Goal: Find specific page/section: Find specific page/section

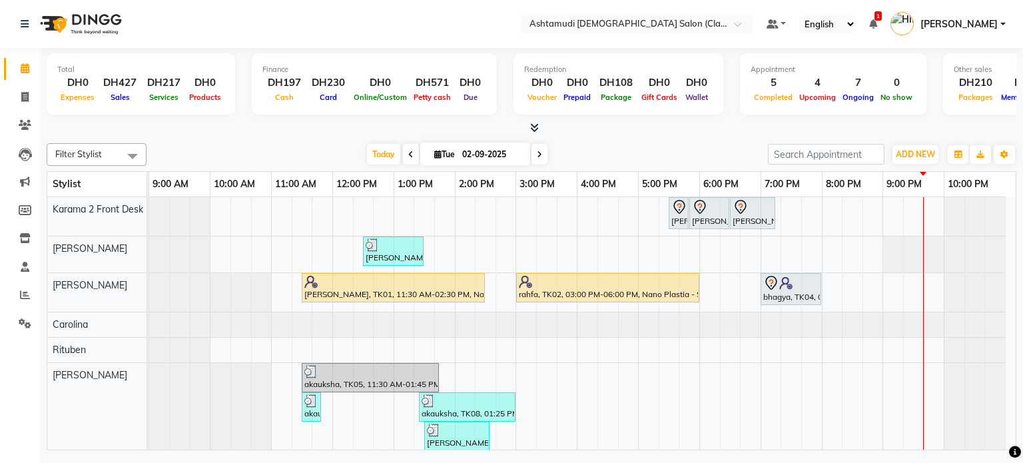
scroll to position [13, 0]
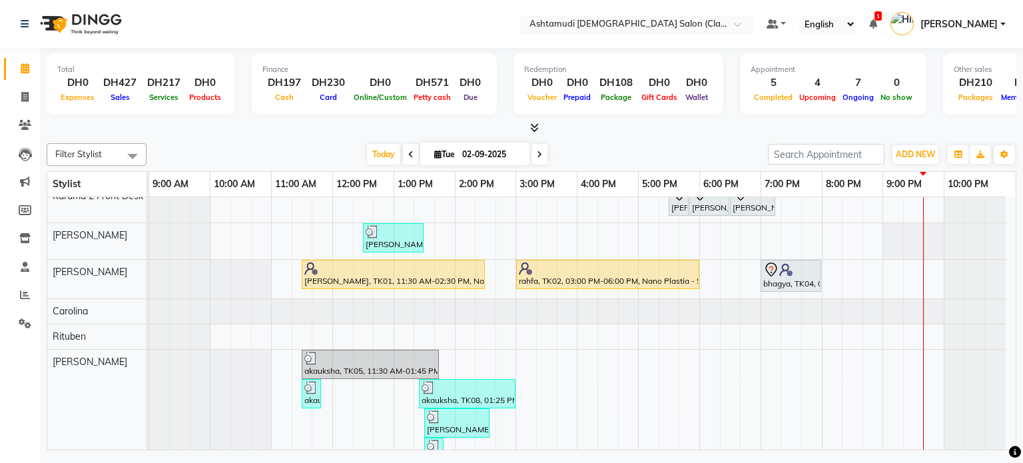
click at [642, 27] on input "text" at bounding box center [623, 25] width 193 height 13
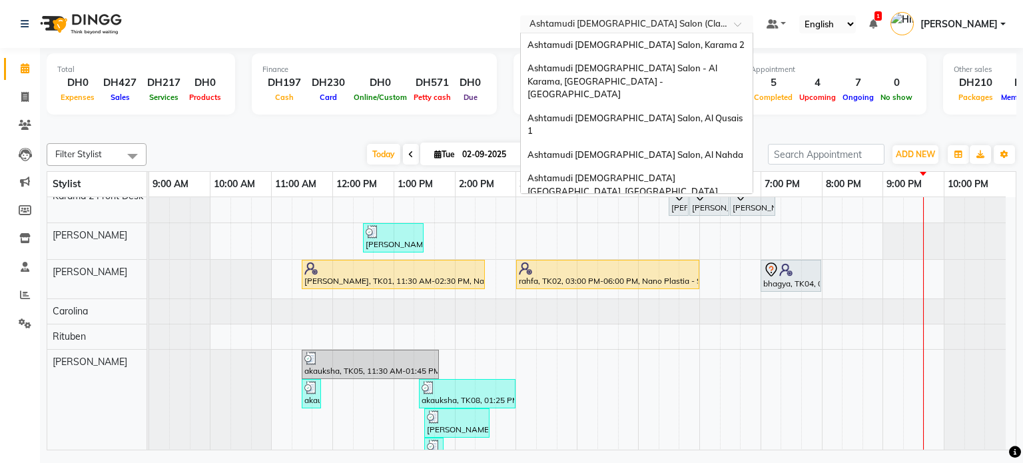
scroll to position [8, 0]
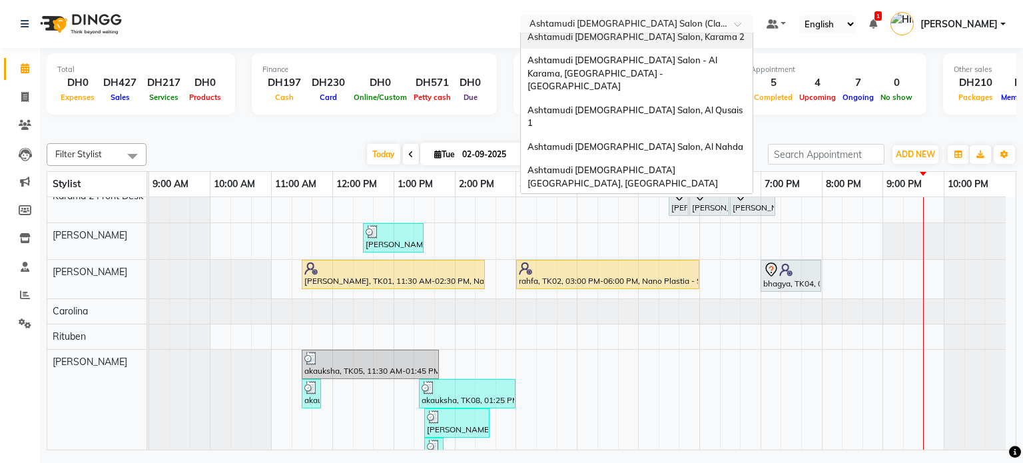
click at [662, 40] on span "Ashtamudi [DEMOGRAPHIC_DATA] Salon, Karama 2" at bounding box center [635, 36] width 217 height 11
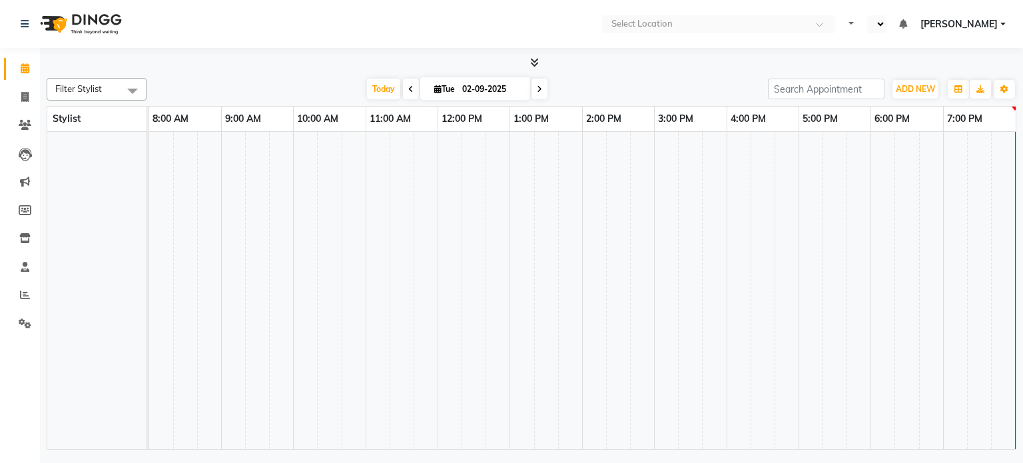
select select "en"
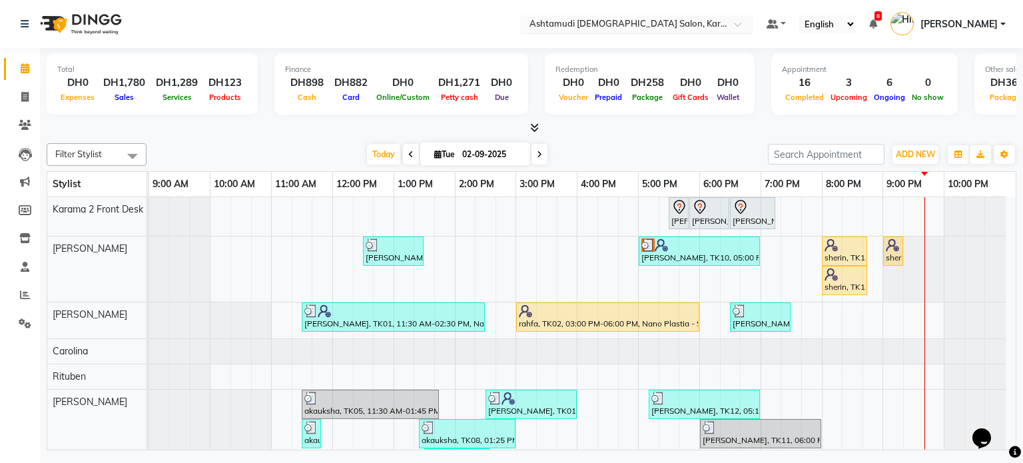
click at [637, 21] on input "text" at bounding box center [623, 25] width 193 height 13
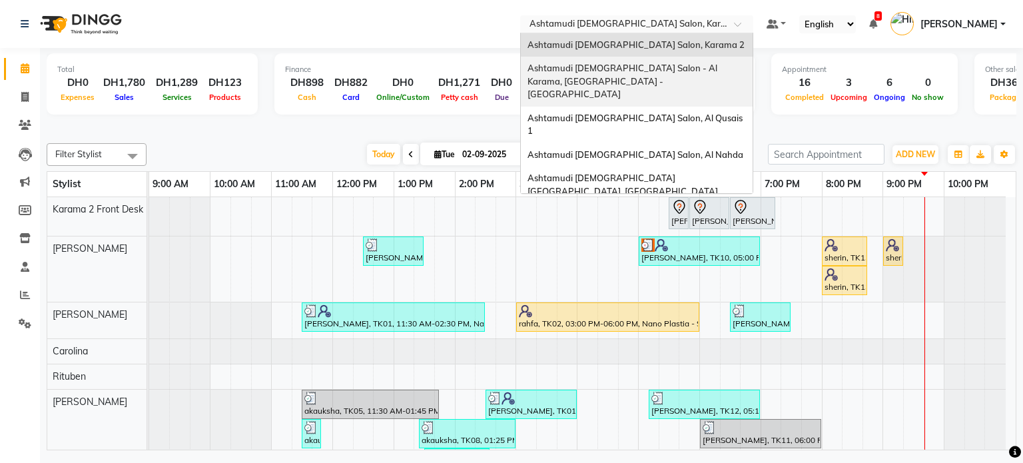
click at [639, 70] on span "Ashtamudi Ladies Salon - Al Karama, Burjuman -Dubai" at bounding box center [623, 81] width 192 height 37
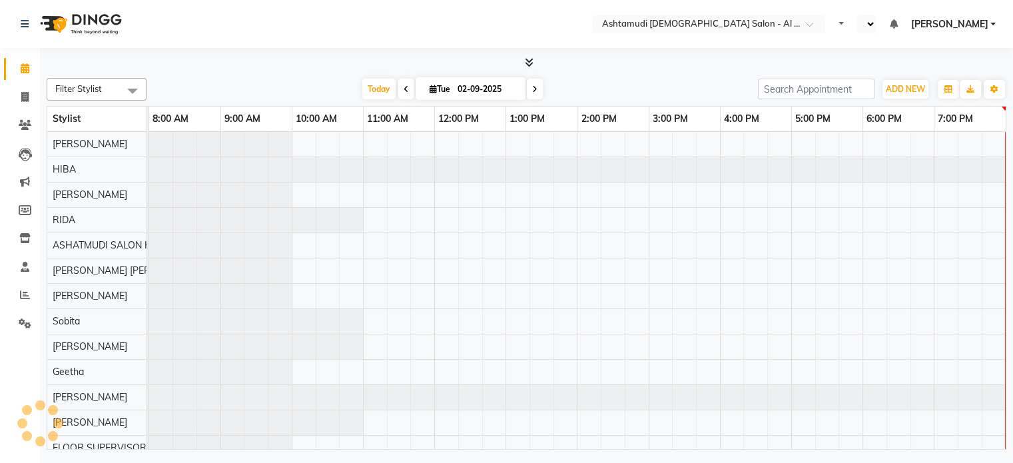
select select "en"
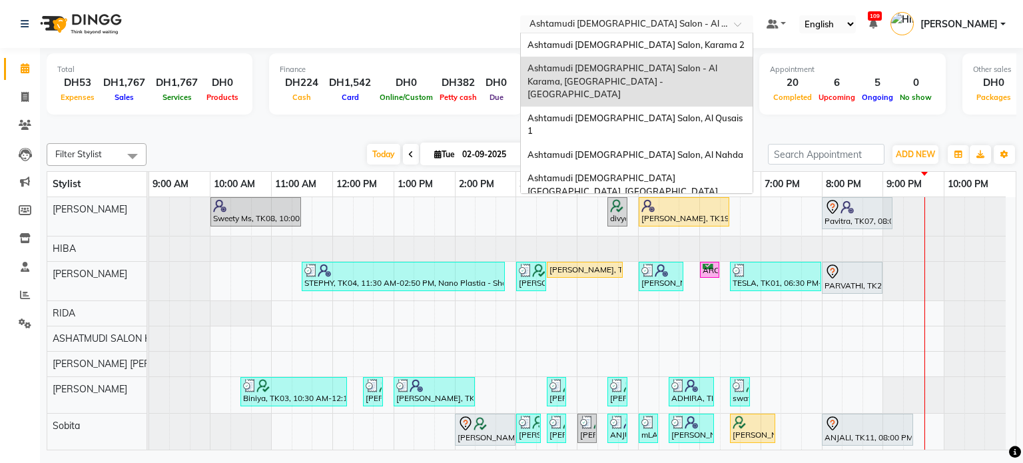
click at [635, 25] on input "text" at bounding box center [623, 25] width 193 height 13
click at [642, 113] on span "Ashtamudi [DEMOGRAPHIC_DATA] Salon, Al Qusais 1" at bounding box center [635, 125] width 217 height 24
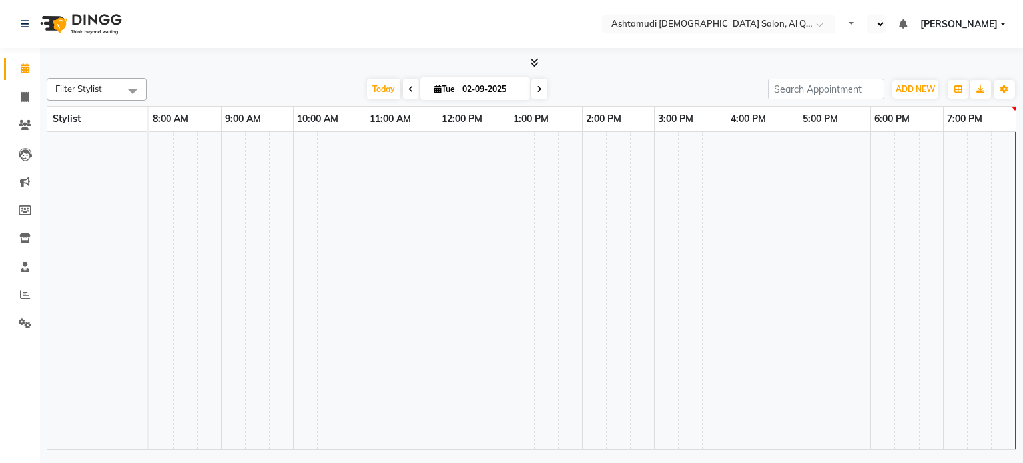
select select "en"
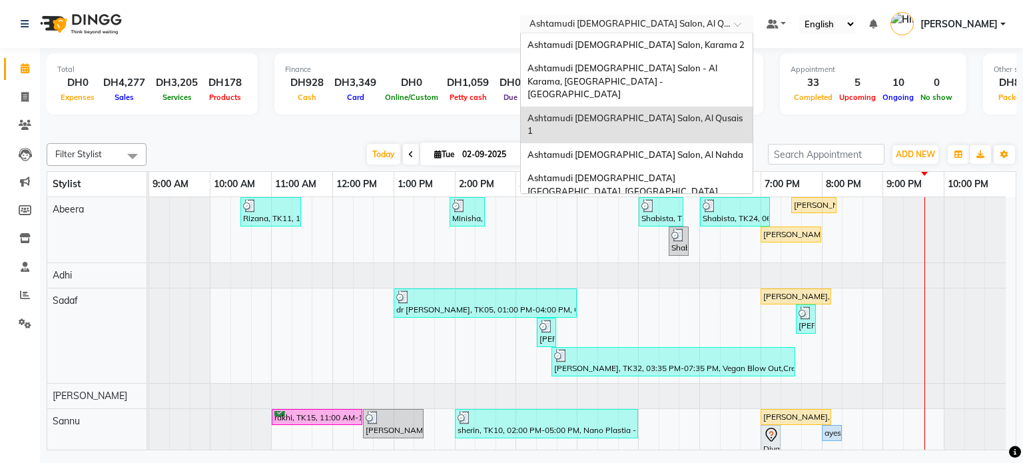
click at [623, 26] on input "text" at bounding box center [623, 25] width 193 height 13
click at [572, 149] on span "Ashtamudi [DEMOGRAPHIC_DATA] Salon, Al Nahda" at bounding box center [635, 154] width 216 height 11
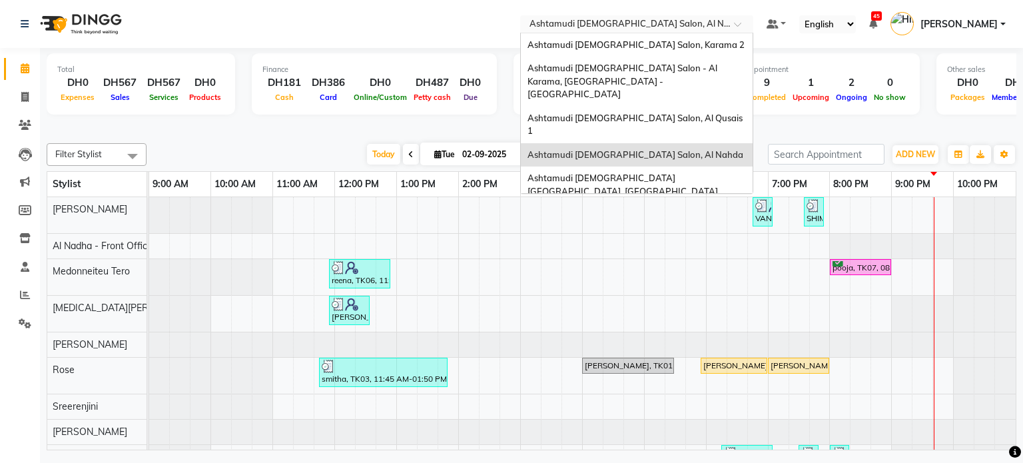
click at [637, 19] on input "text" at bounding box center [623, 25] width 193 height 13
click at [589, 172] on span "Ashtamudi [DEMOGRAPHIC_DATA] [GEOGRAPHIC_DATA], [GEOGRAPHIC_DATA]" at bounding box center [622, 184] width 190 height 24
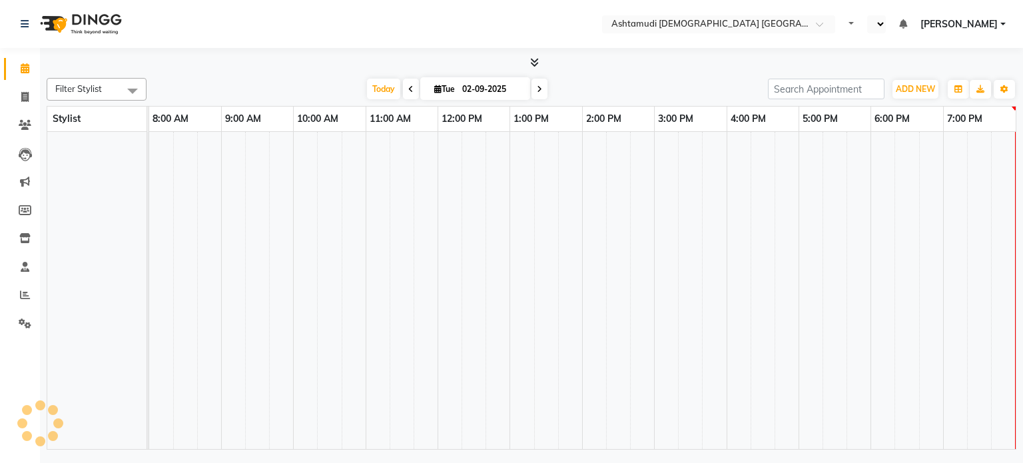
select select "en"
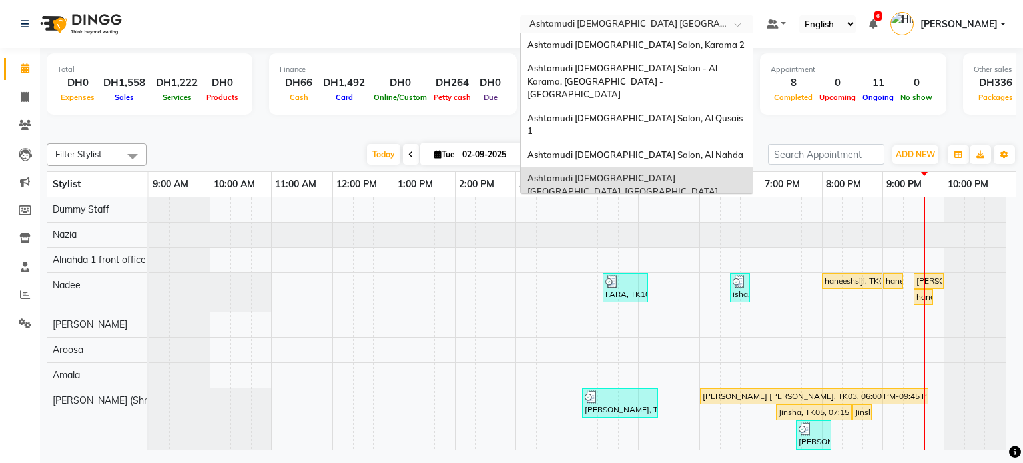
click at [676, 17] on div "× Ashtamudi Ladies Salon Sahara Center, Dubai" at bounding box center [629, 23] width 200 height 13
click at [565, 209] on span "Ashtamudi [DEMOGRAPHIC_DATA] Salon (Classic Touch ) – Al Warqa, Al Warqa" at bounding box center [630, 221] width 207 height 24
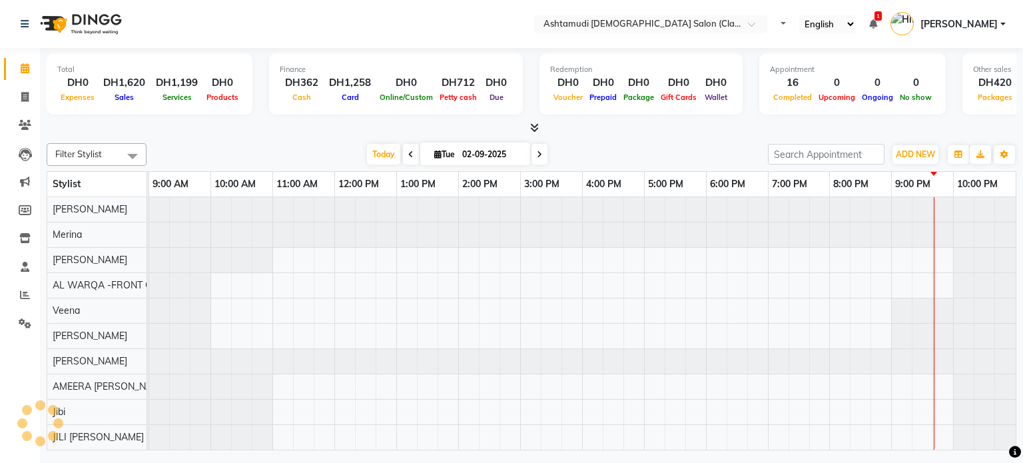
select select "en"
